Goal: Navigation & Orientation: Find specific page/section

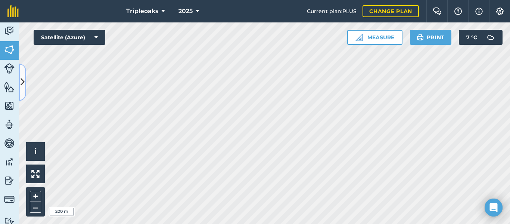
click at [19, 79] on button at bounding box center [22, 81] width 7 height 37
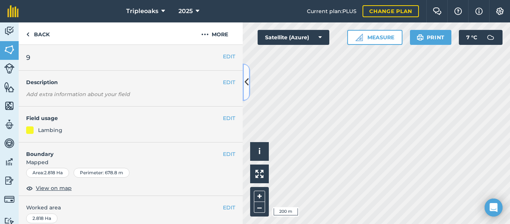
click at [248, 80] on icon at bounding box center [247, 81] width 4 height 13
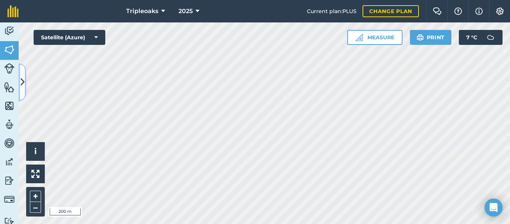
click at [24, 79] on icon at bounding box center [23, 81] width 4 height 13
